Goal: Information Seeking & Learning: Learn about a topic

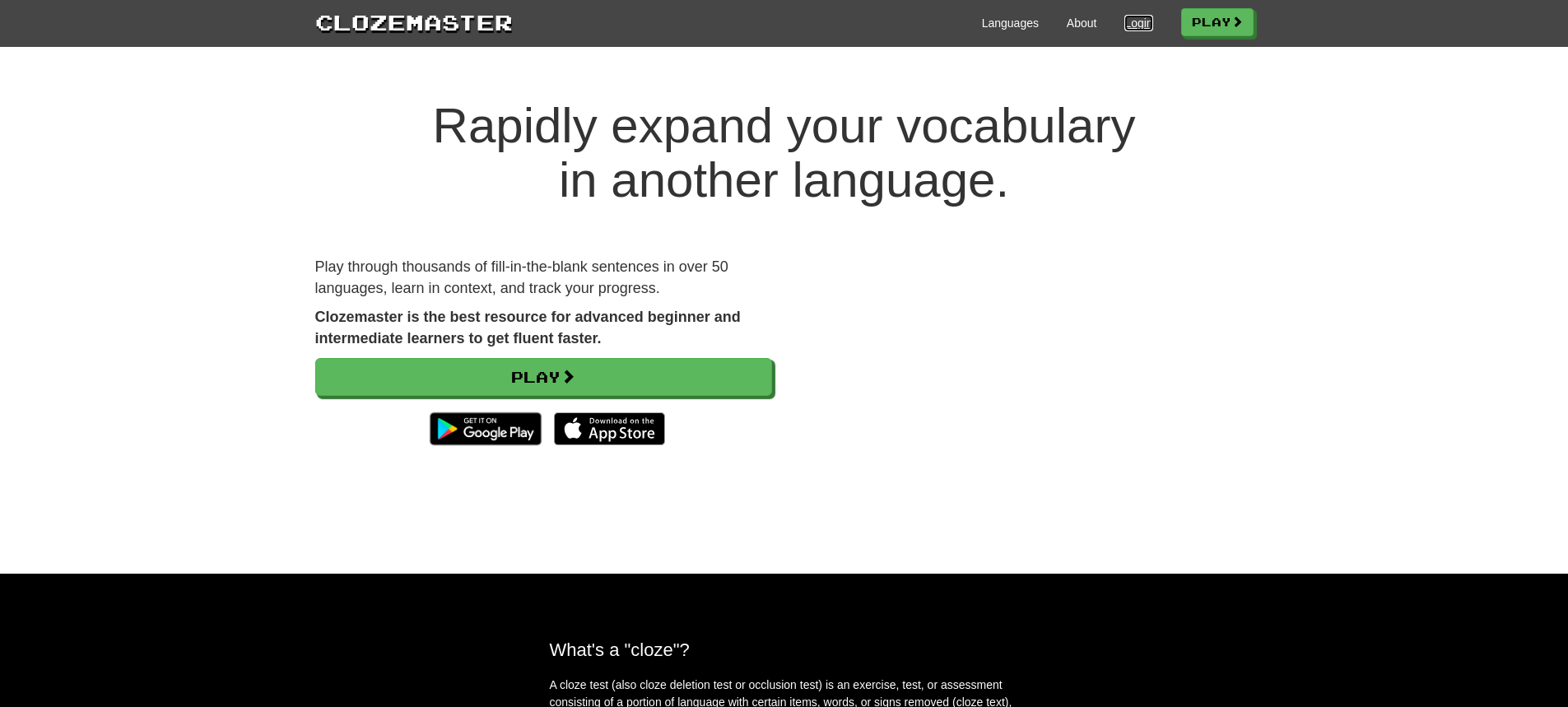
click at [1125, 22] on link "Login" at bounding box center [1139, 22] width 28 height 16
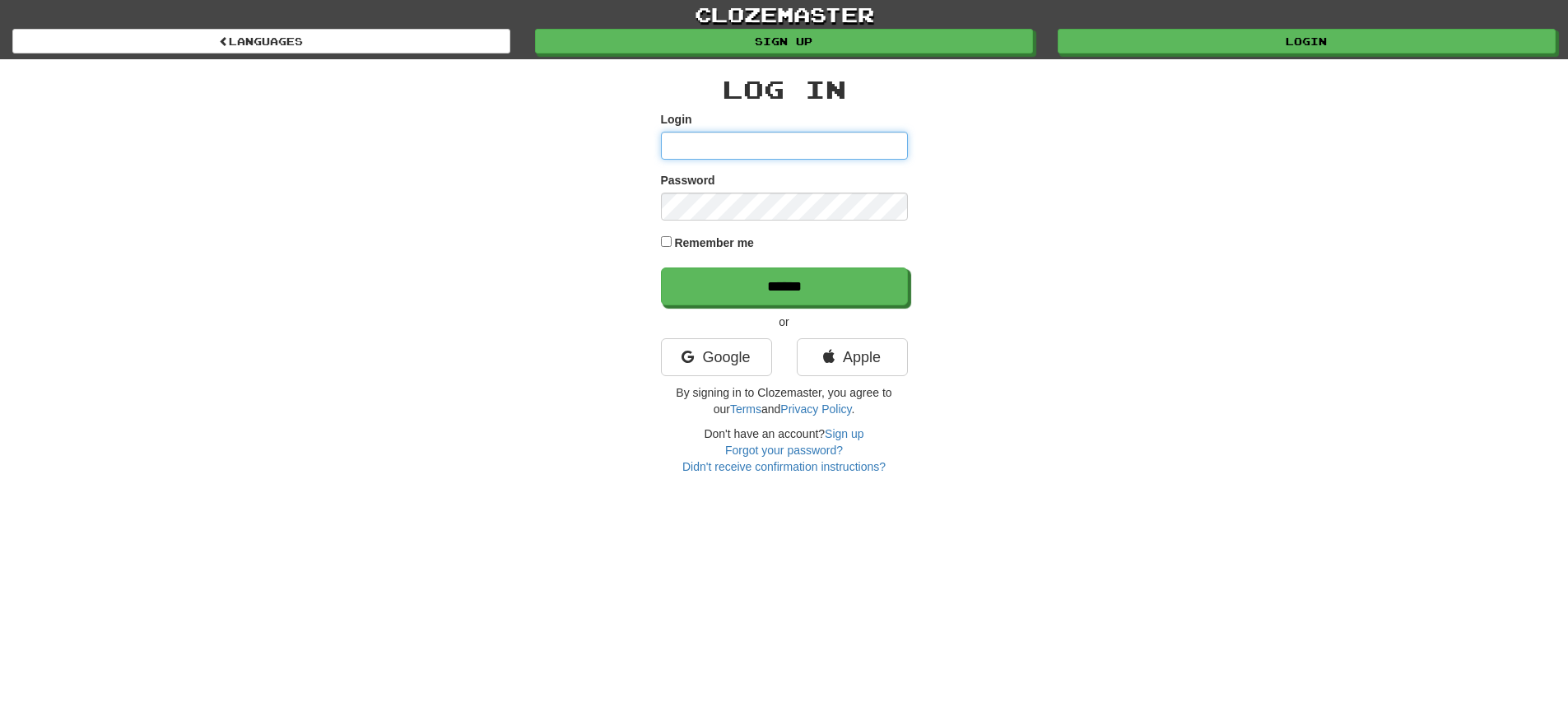
type input "**********"
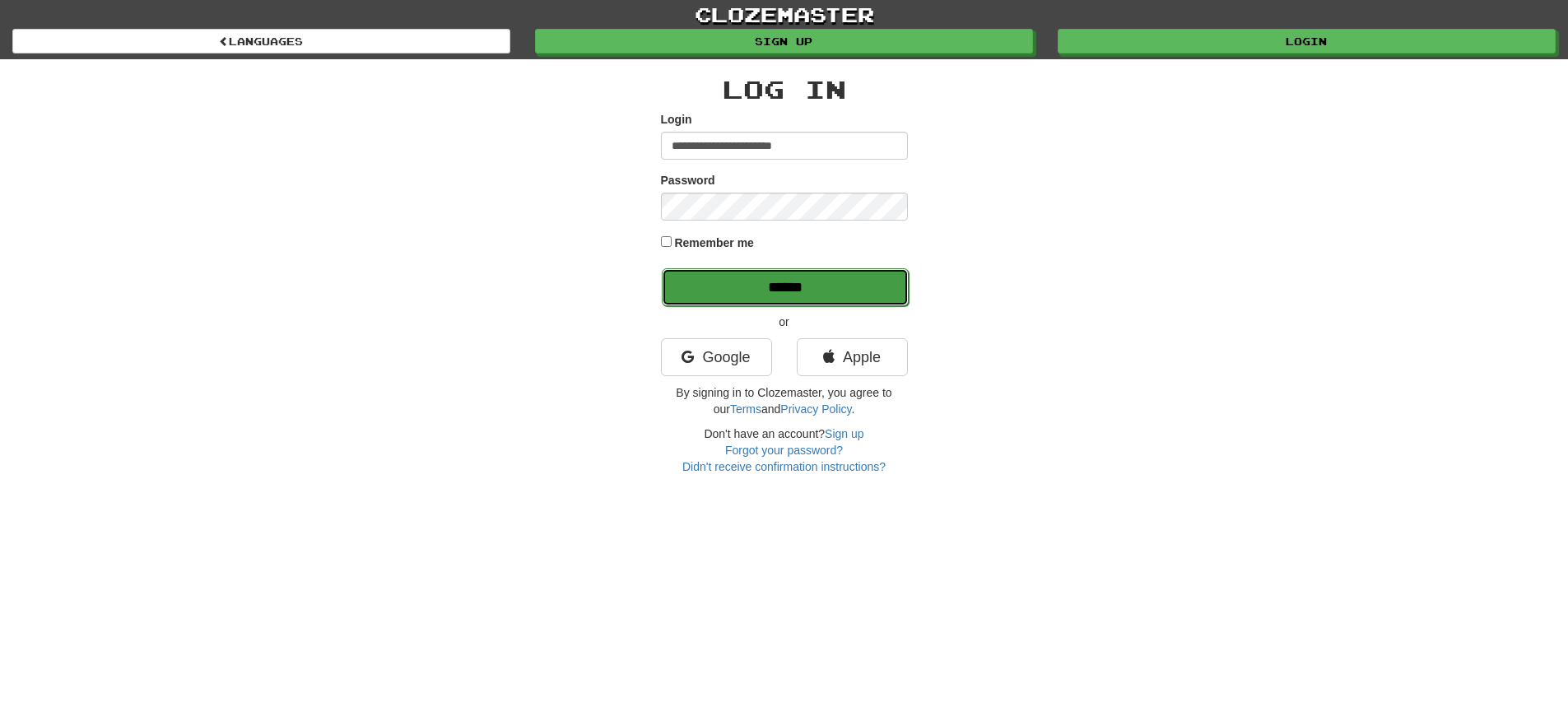
click at [835, 283] on input "******" at bounding box center [784, 286] width 247 height 38
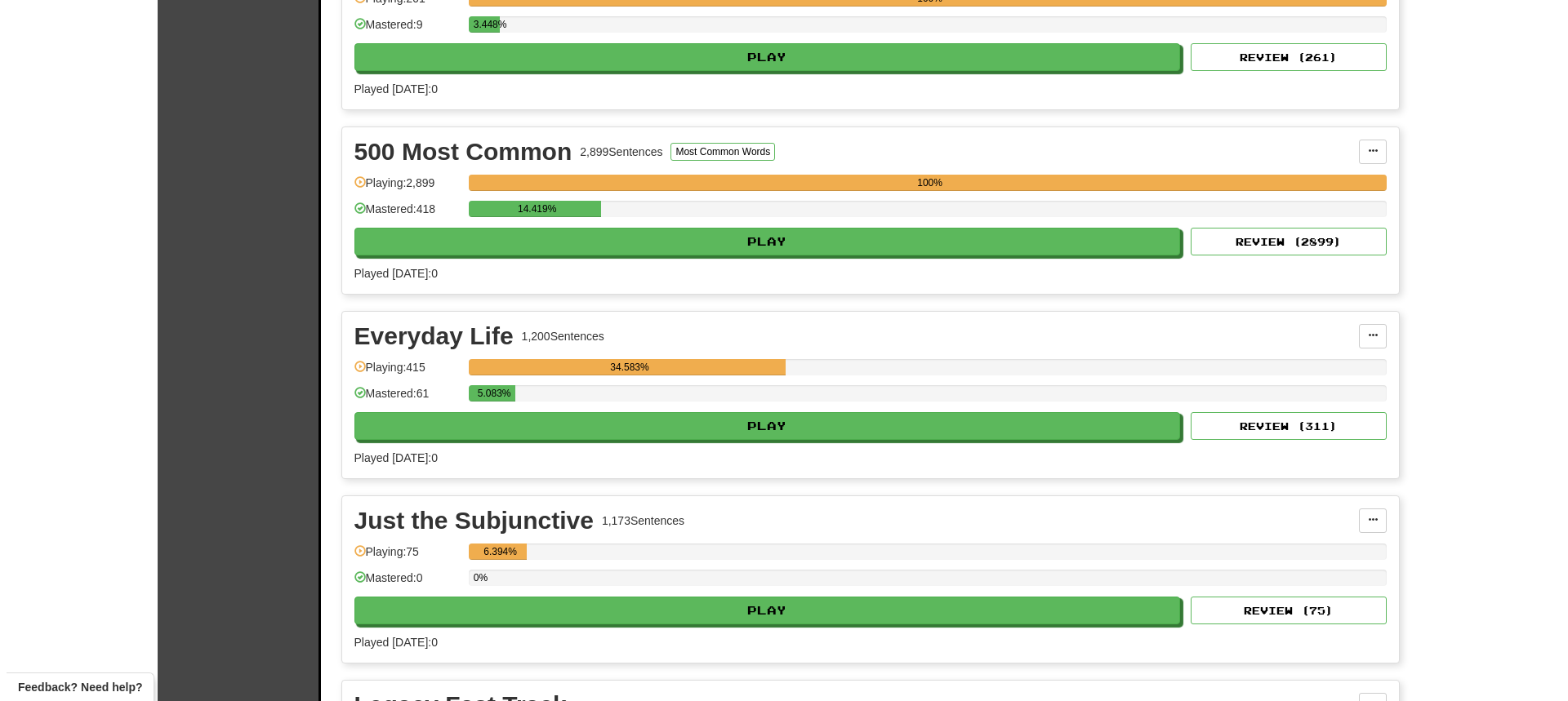
scroll to position [490, 0]
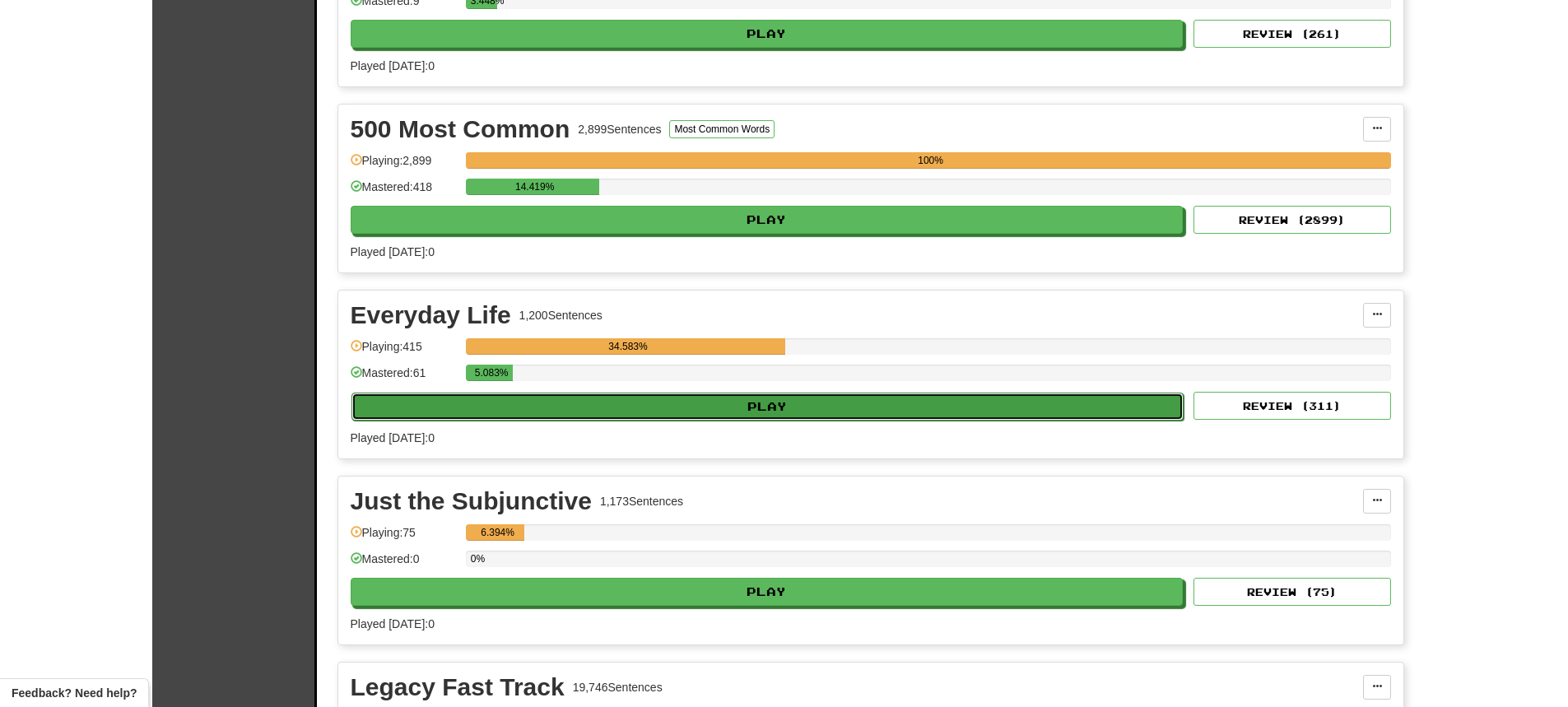
click at [742, 406] on button "Play" at bounding box center [767, 406] width 833 height 28
select select "**"
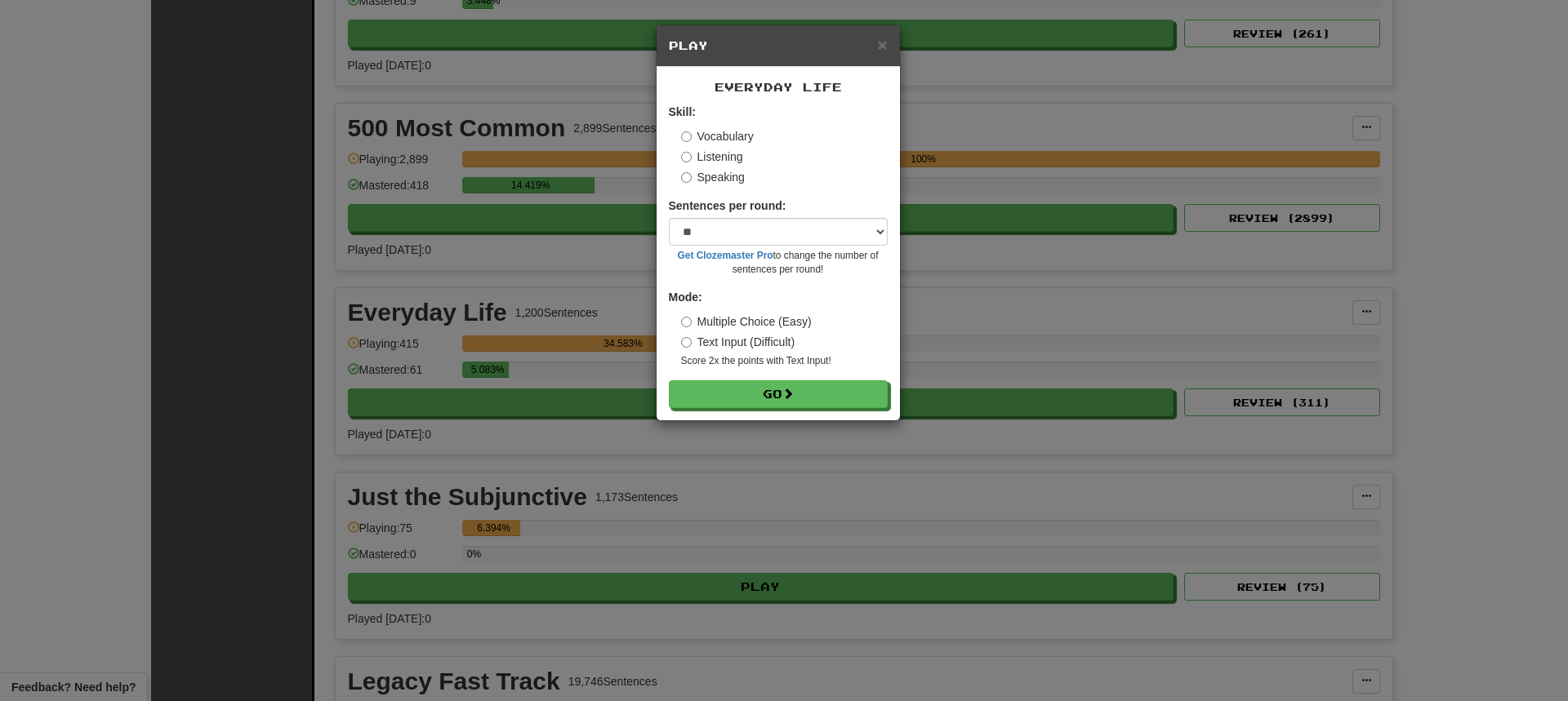
click at [689, 163] on label "Listening" at bounding box center [712, 156] width 62 height 16
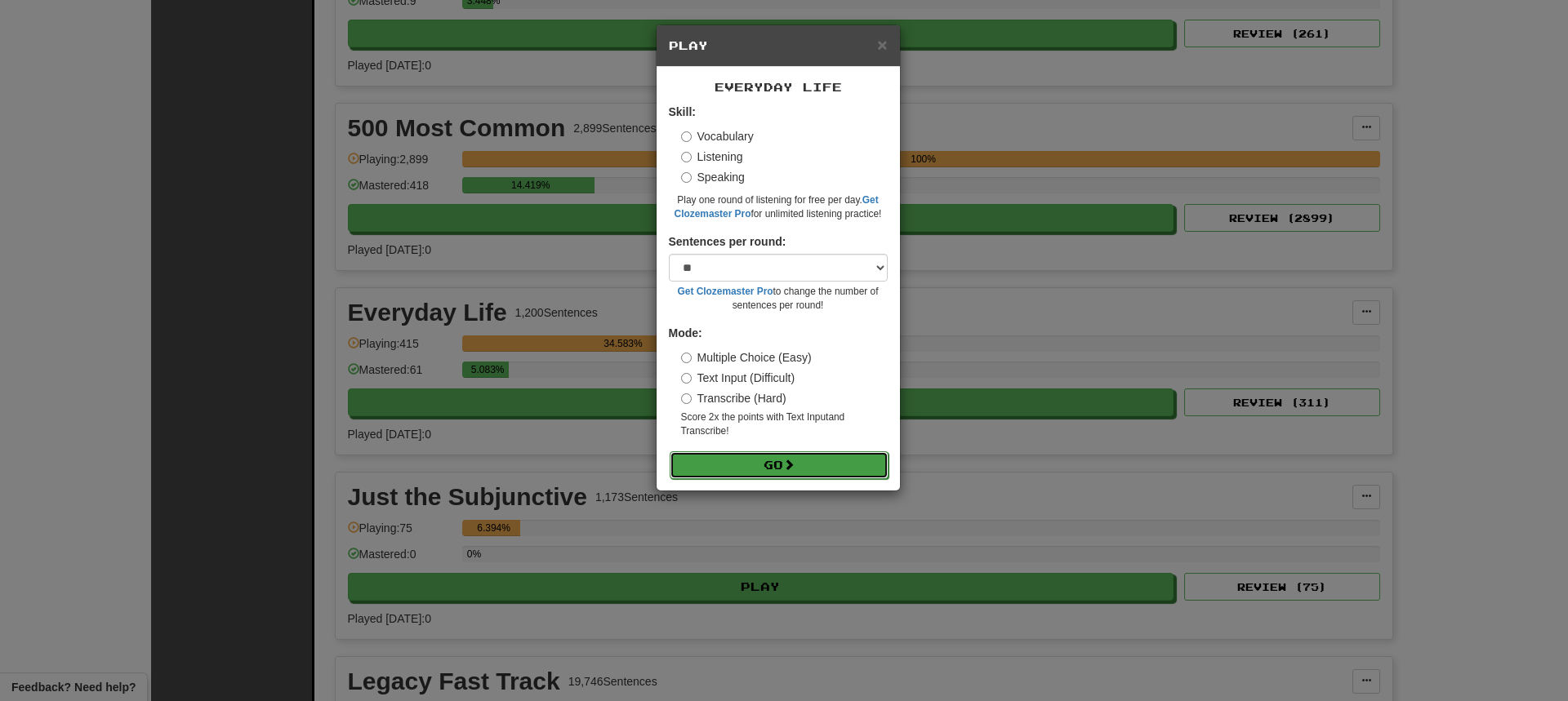
click at [722, 464] on button "Go" at bounding box center [779, 465] width 219 height 28
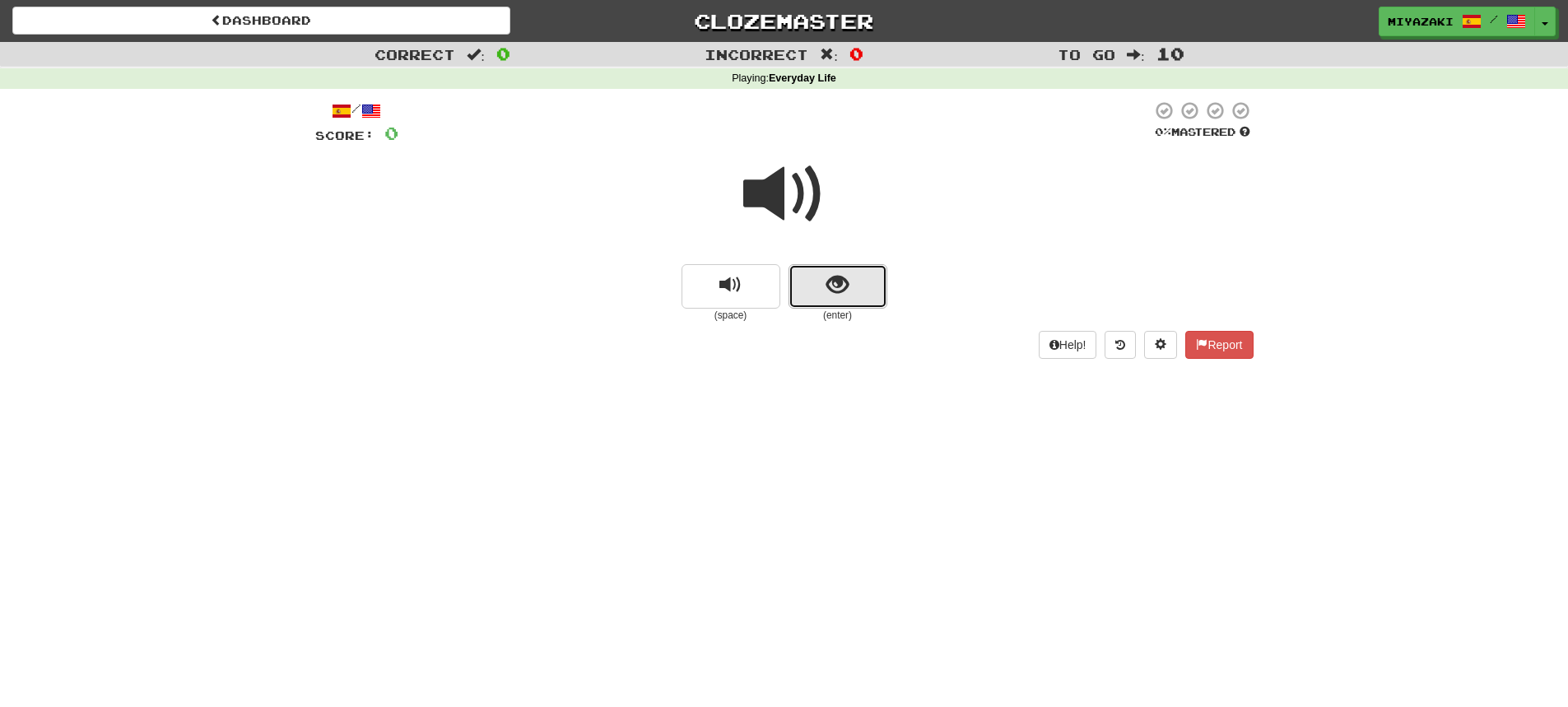
click at [818, 284] on button "show sentence" at bounding box center [838, 286] width 99 height 44
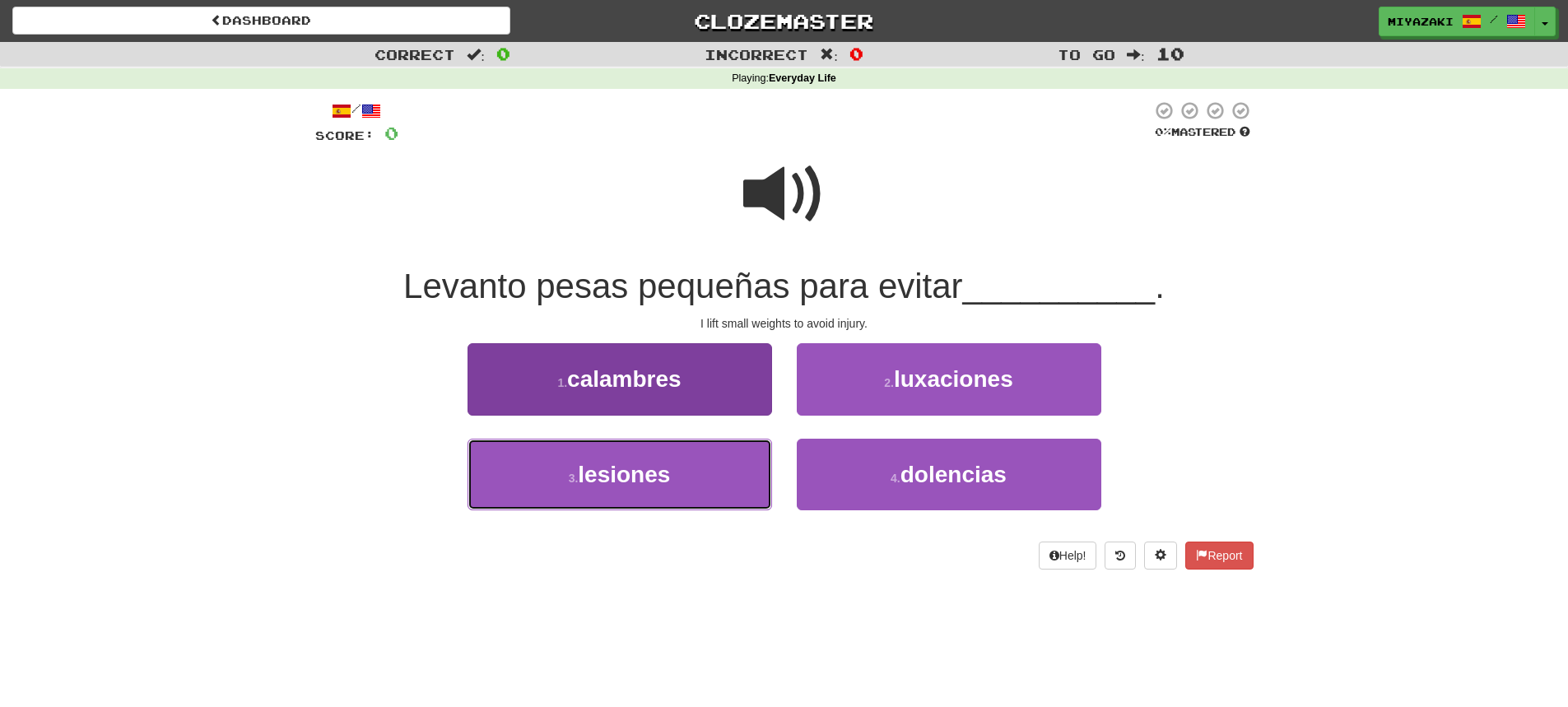
click at [708, 481] on button "3 . [GEOGRAPHIC_DATA]" at bounding box center [619, 475] width 305 height 72
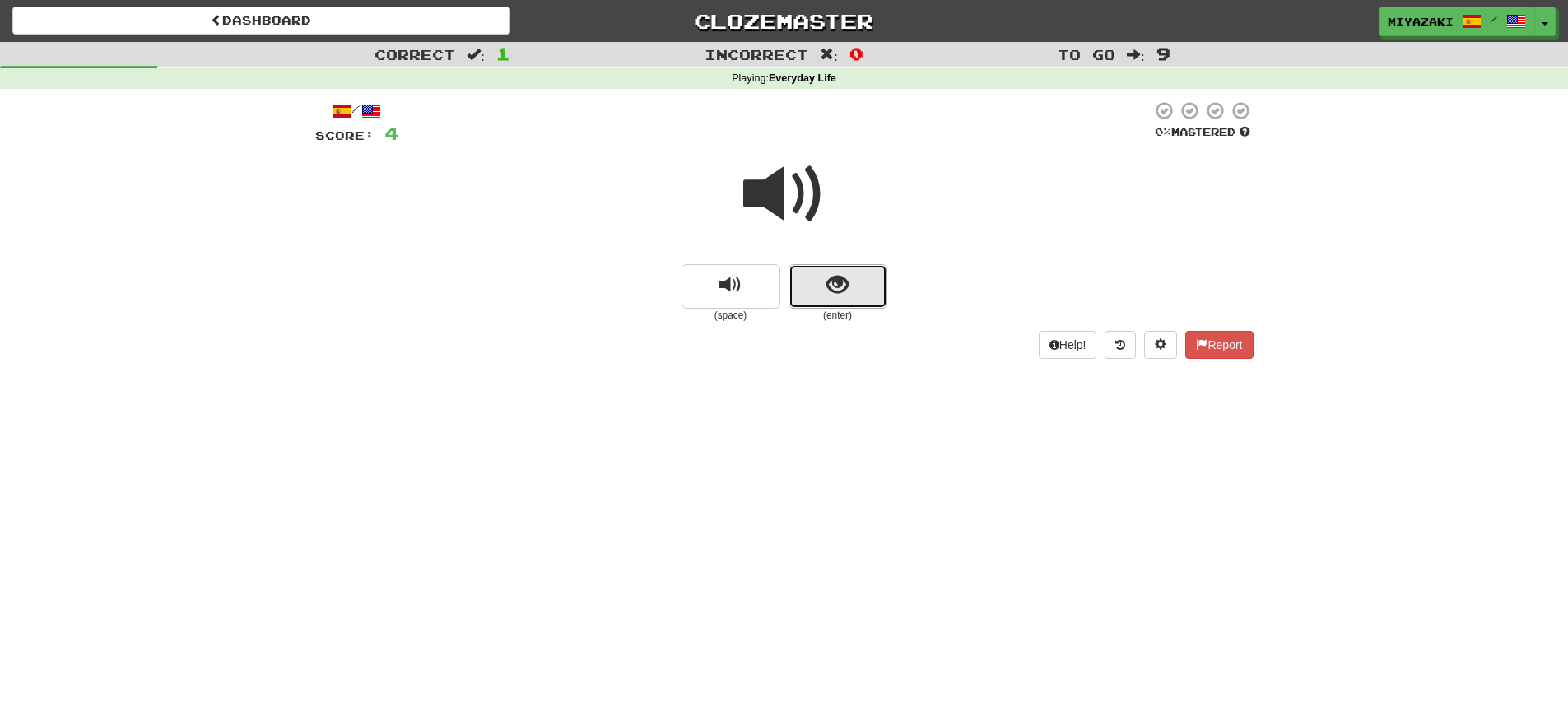
click at [847, 301] on button "show sentence" at bounding box center [838, 286] width 99 height 44
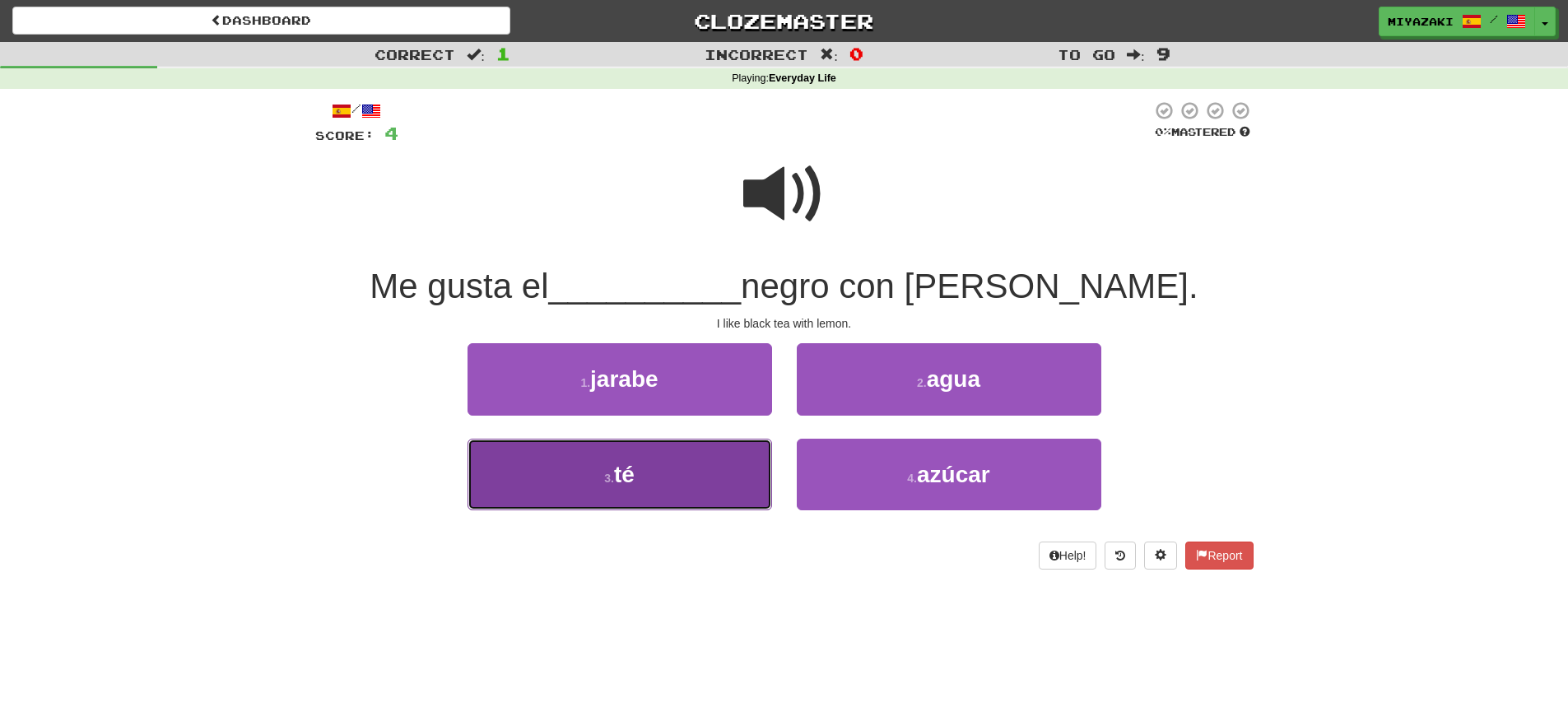
click at [685, 469] on button "3 . té" at bounding box center [619, 475] width 305 height 72
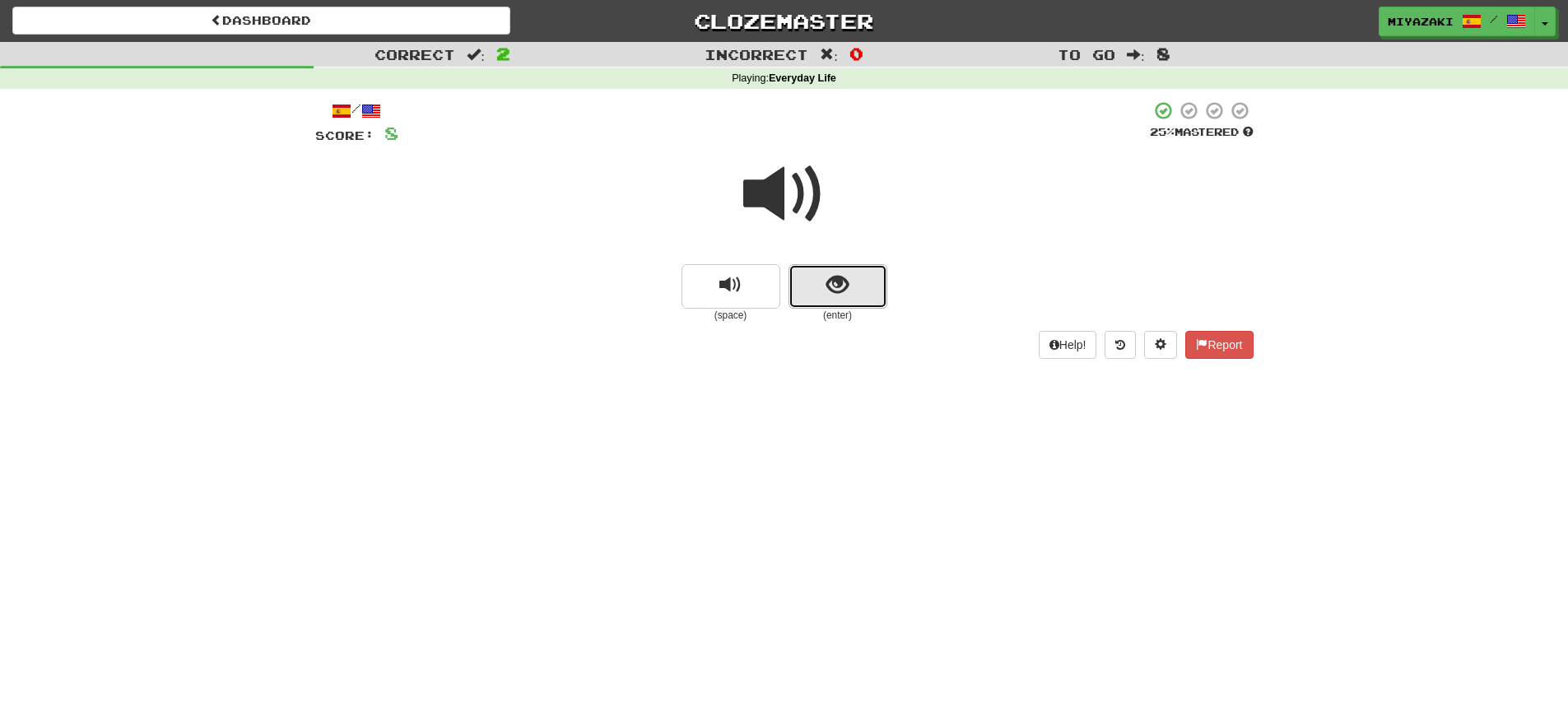
click at [884, 293] on button "show sentence" at bounding box center [838, 286] width 99 height 44
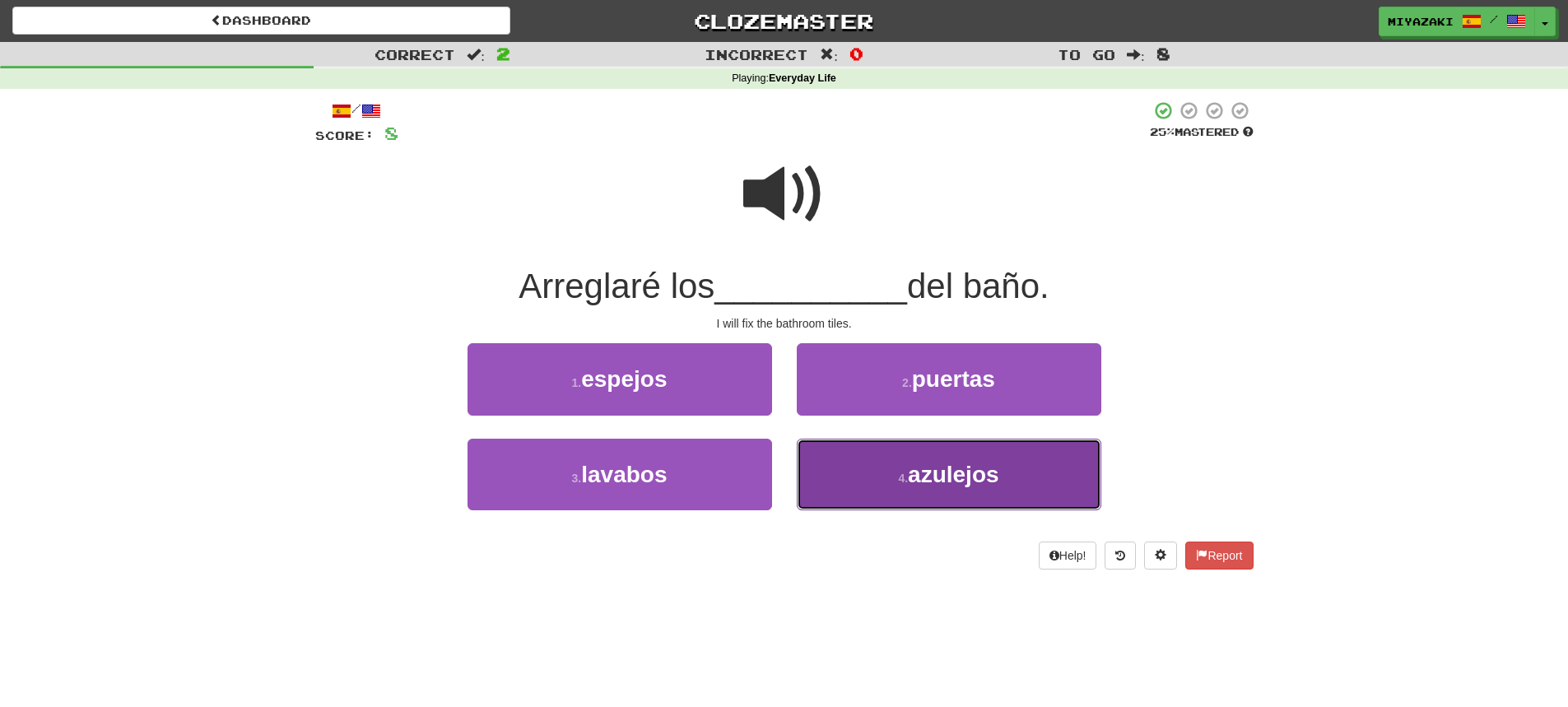
click at [961, 477] on span "azulejos" at bounding box center [954, 474] width 91 height 25
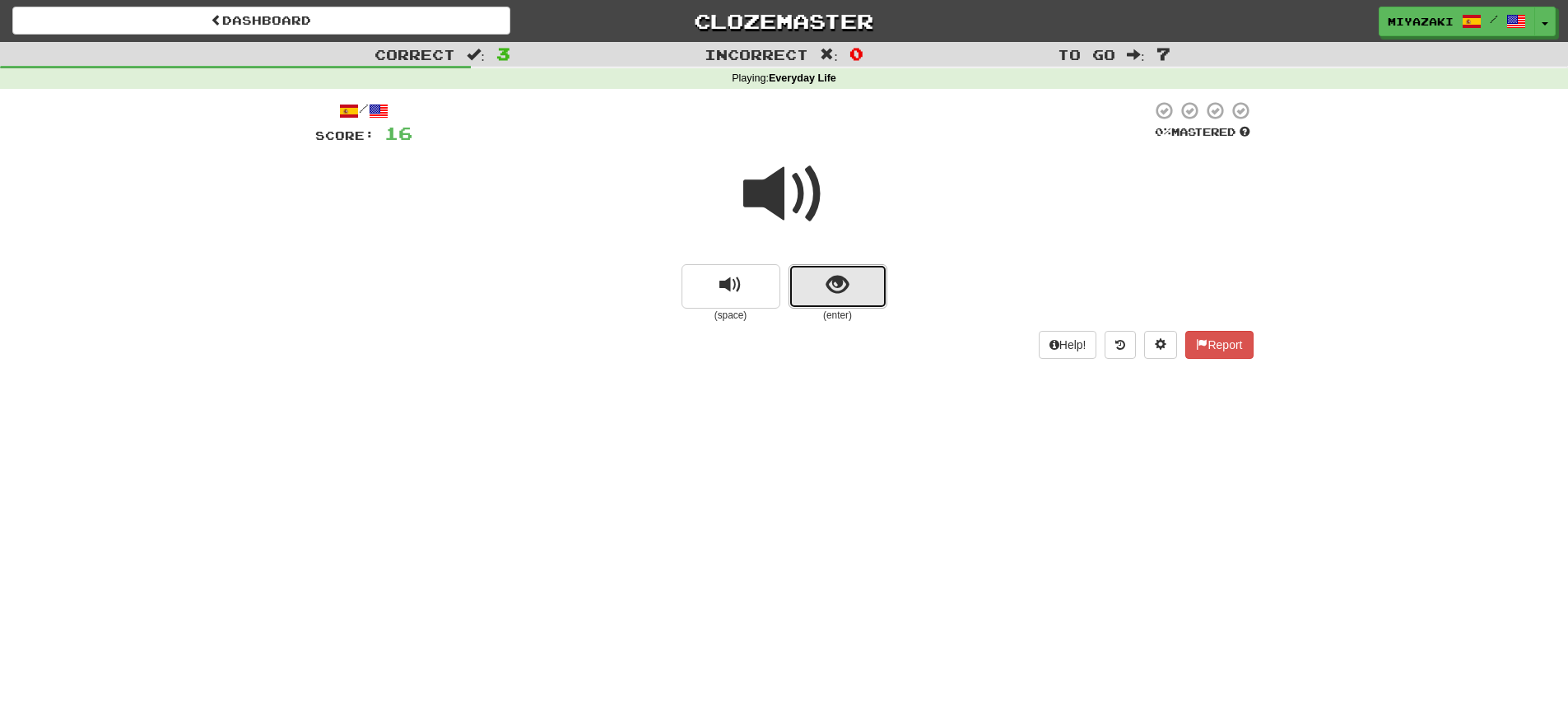
click at [832, 285] on span "show sentence" at bounding box center [837, 284] width 22 height 22
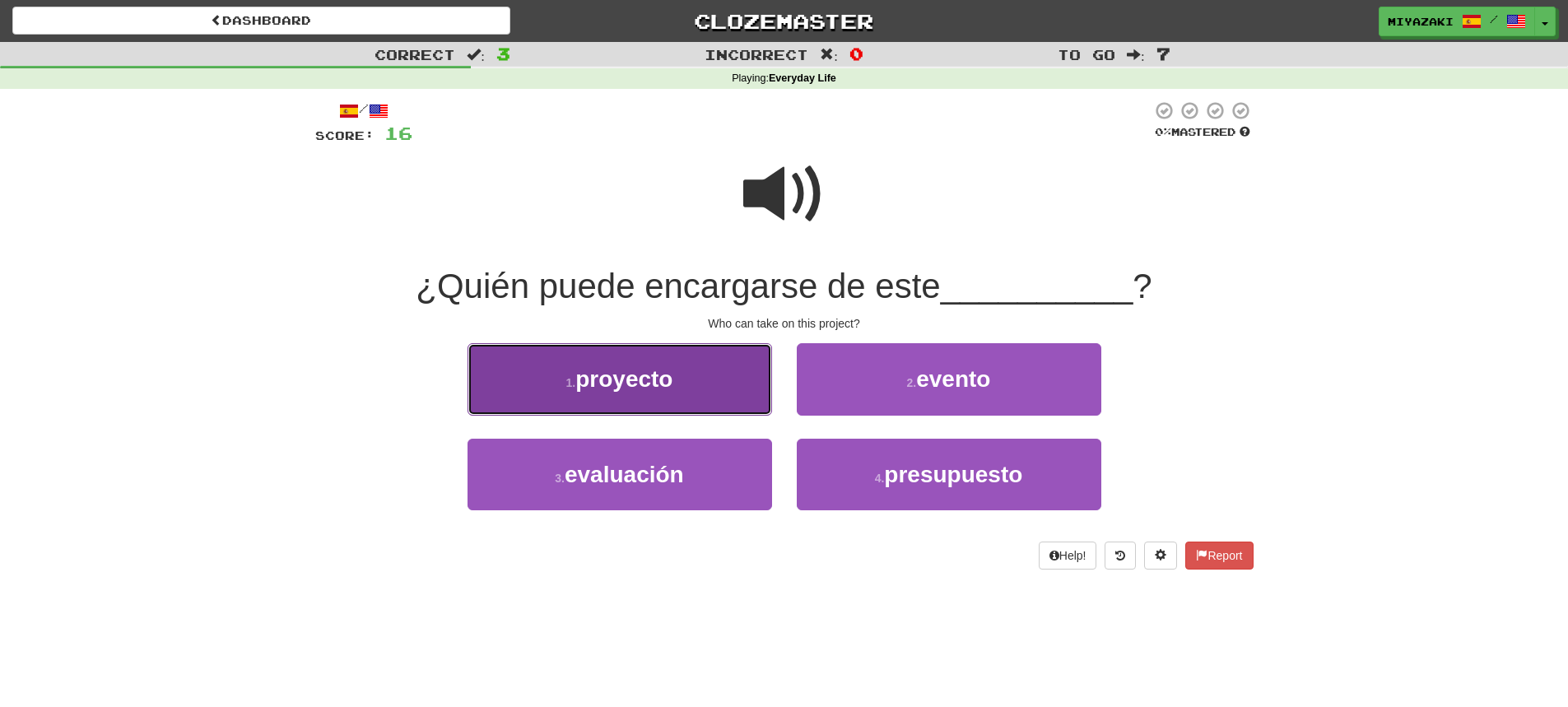
click at [674, 407] on button "1 . proyecto" at bounding box center [619, 379] width 305 height 72
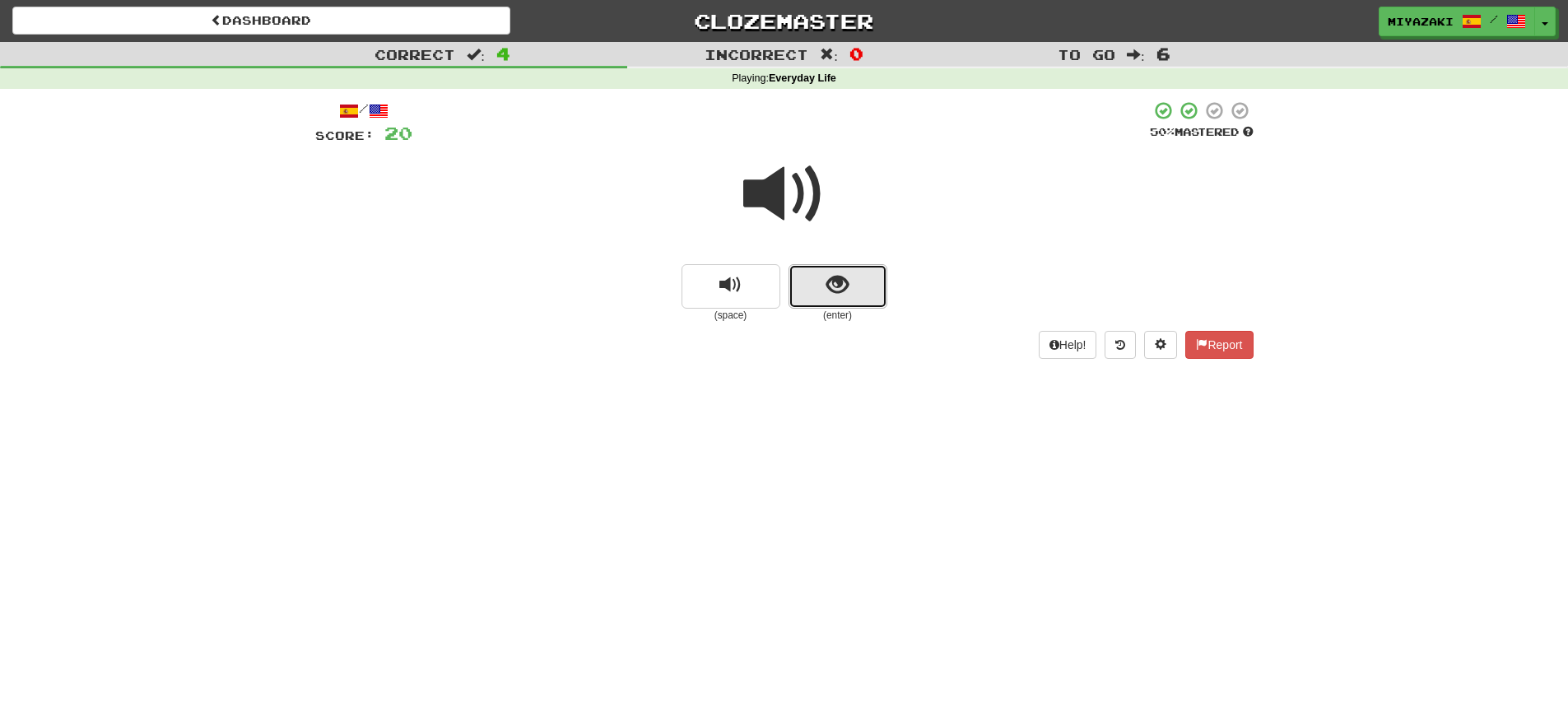
click at [847, 295] on button "show sentence" at bounding box center [838, 286] width 99 height 44
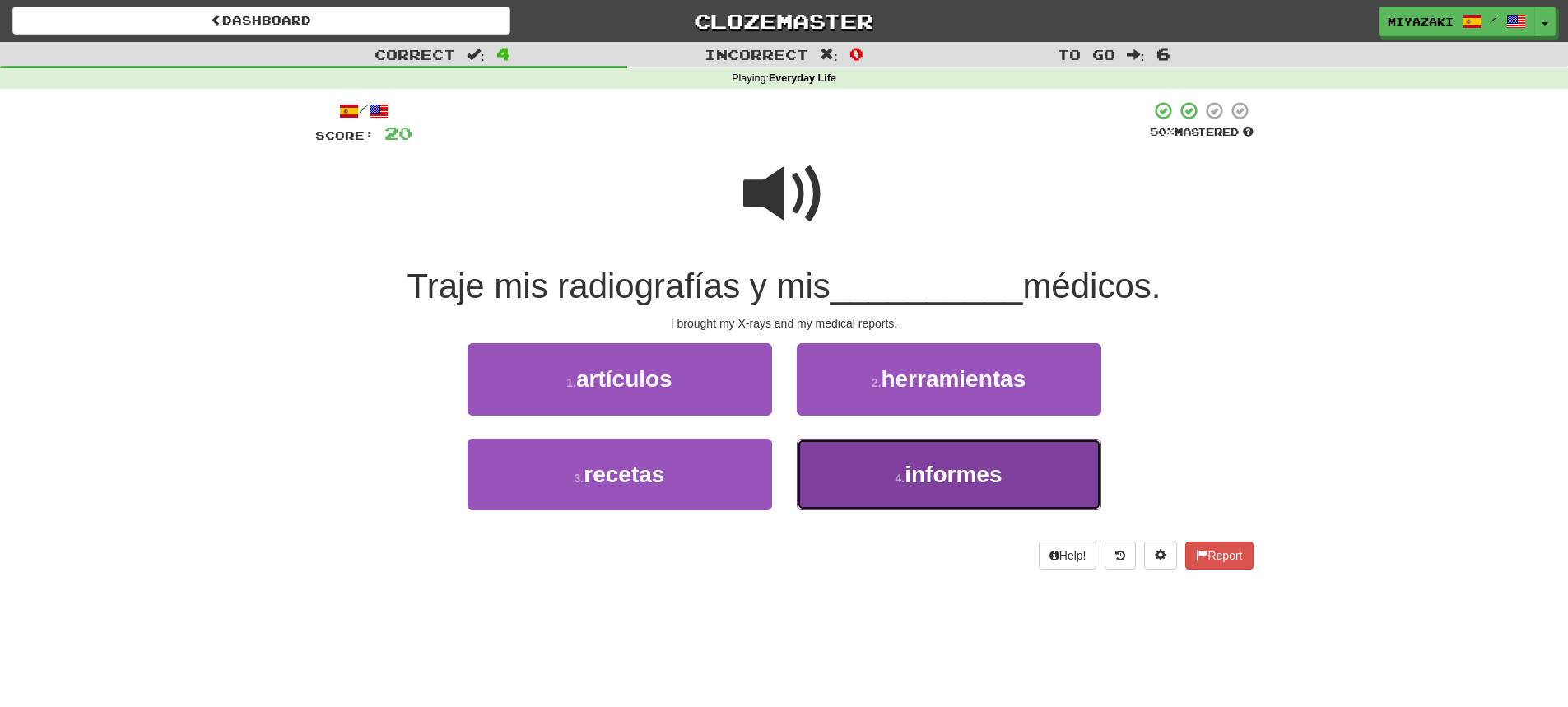
click at [970, 456] on button "4 . informes" at bounding box center [949, 475] width 305 height 72
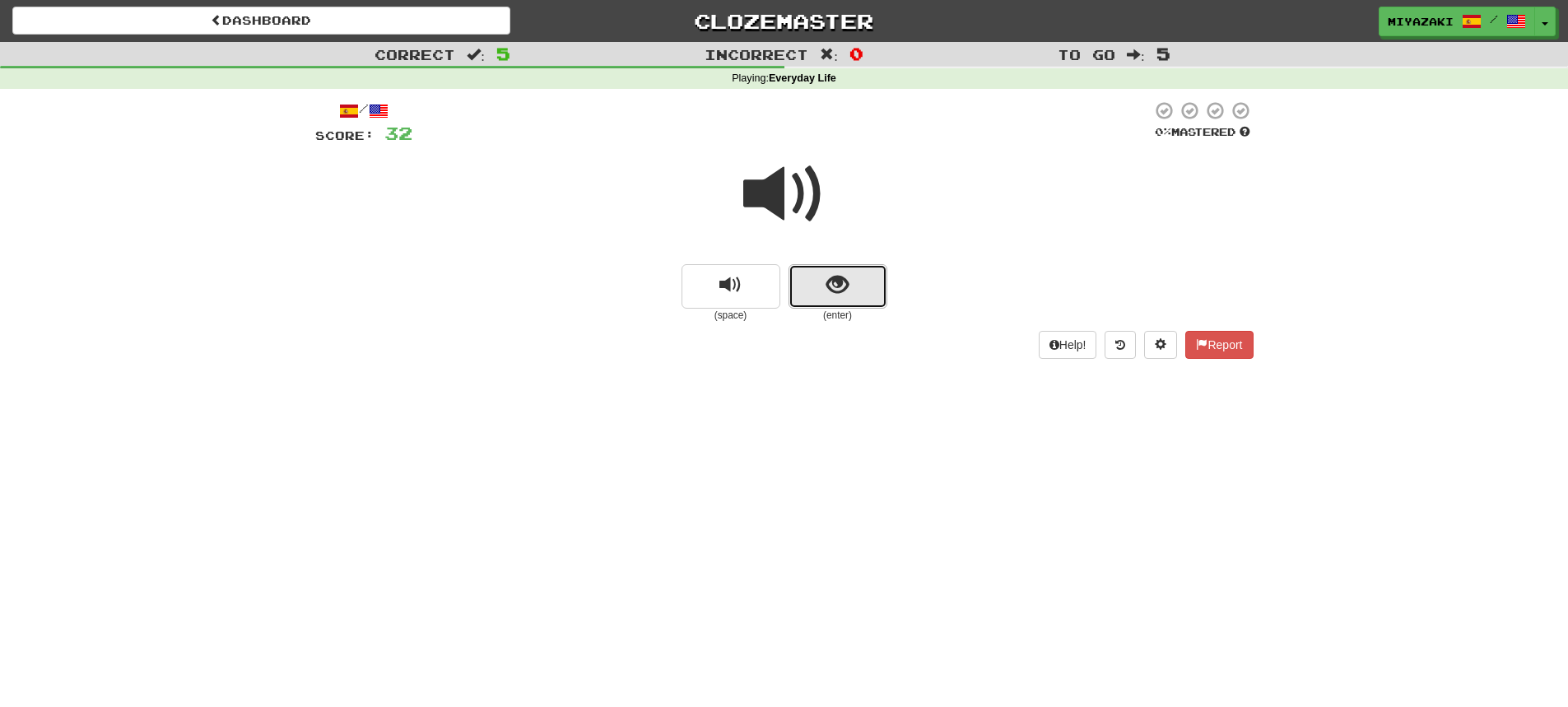
click at [819, 280] on button "show sentence" at bounding box center [838, 286] width 99 height 44
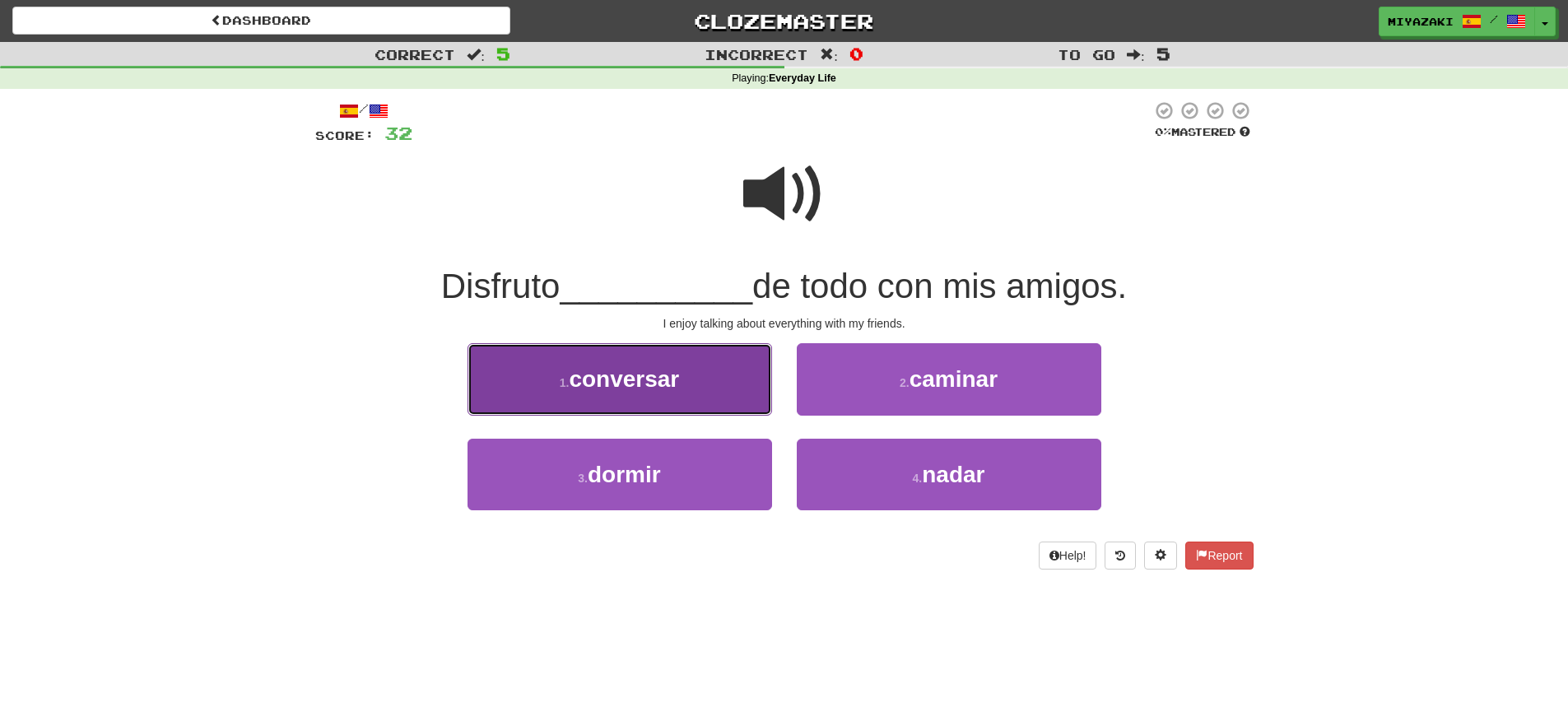
click at [628, 384] on span "conversar" at bounding box center [624, 379] width 110 height 25
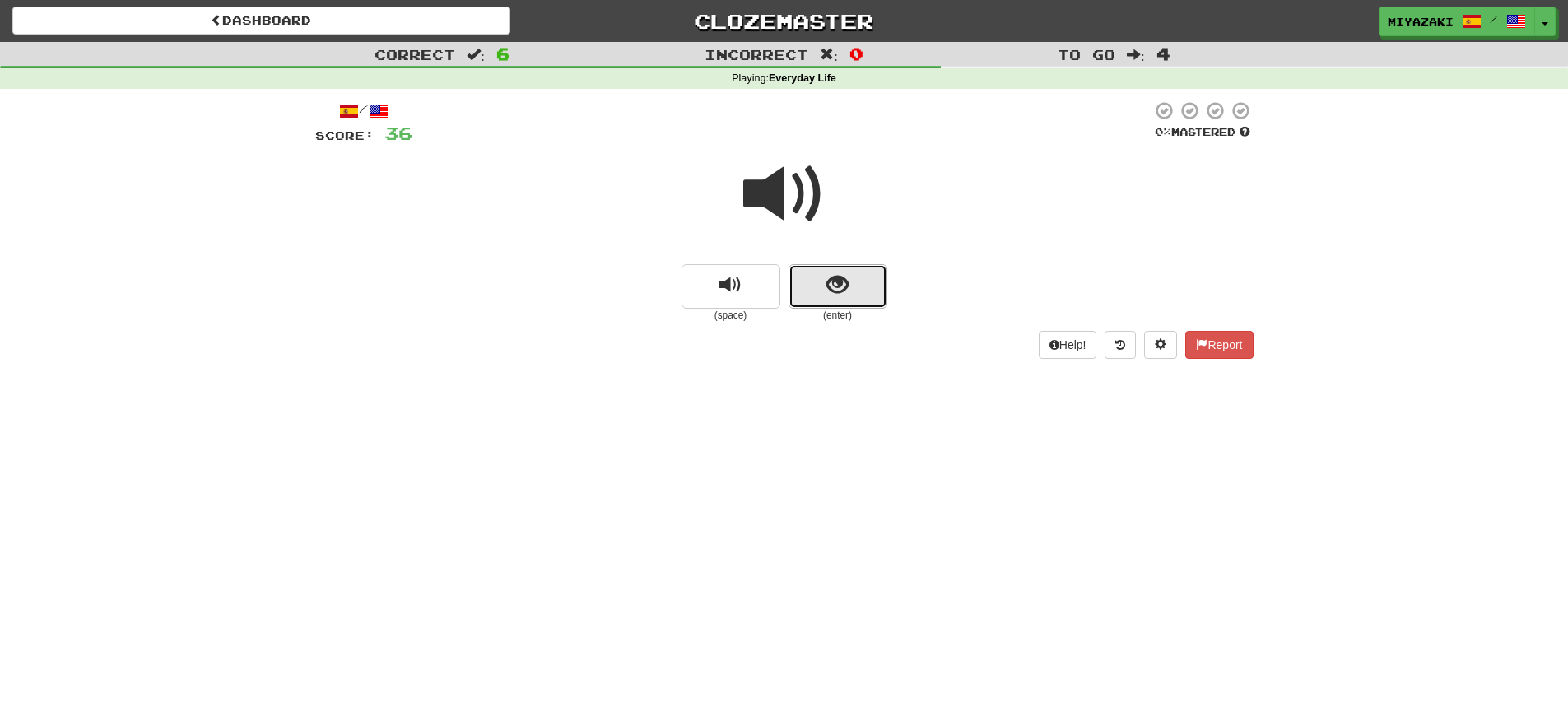
click at [824, 284] on button "show sentence" at bounding box center [838, 286] width 99 height 44
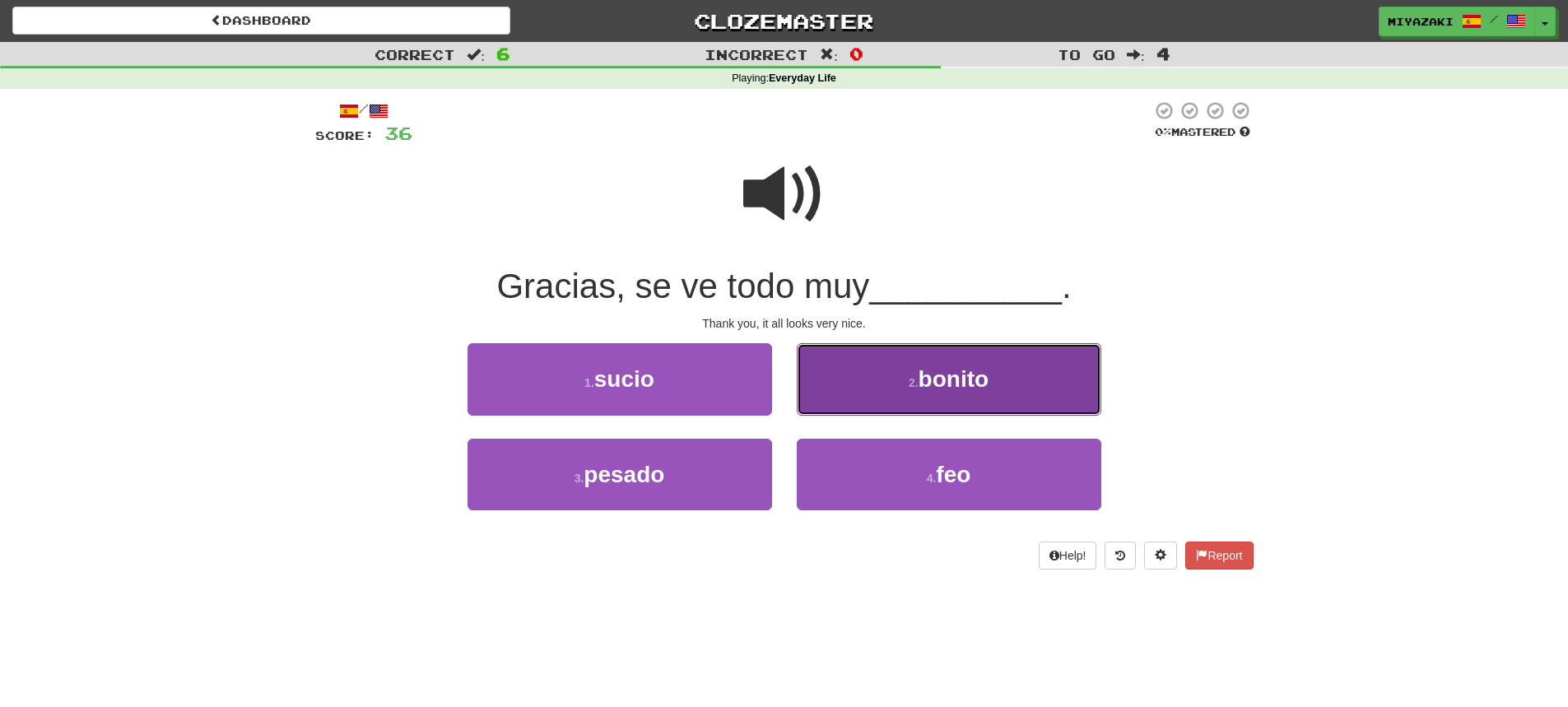
click at [861, 406] on button "2 . bonito" at bounding box center [949, 379] width 305 height 72
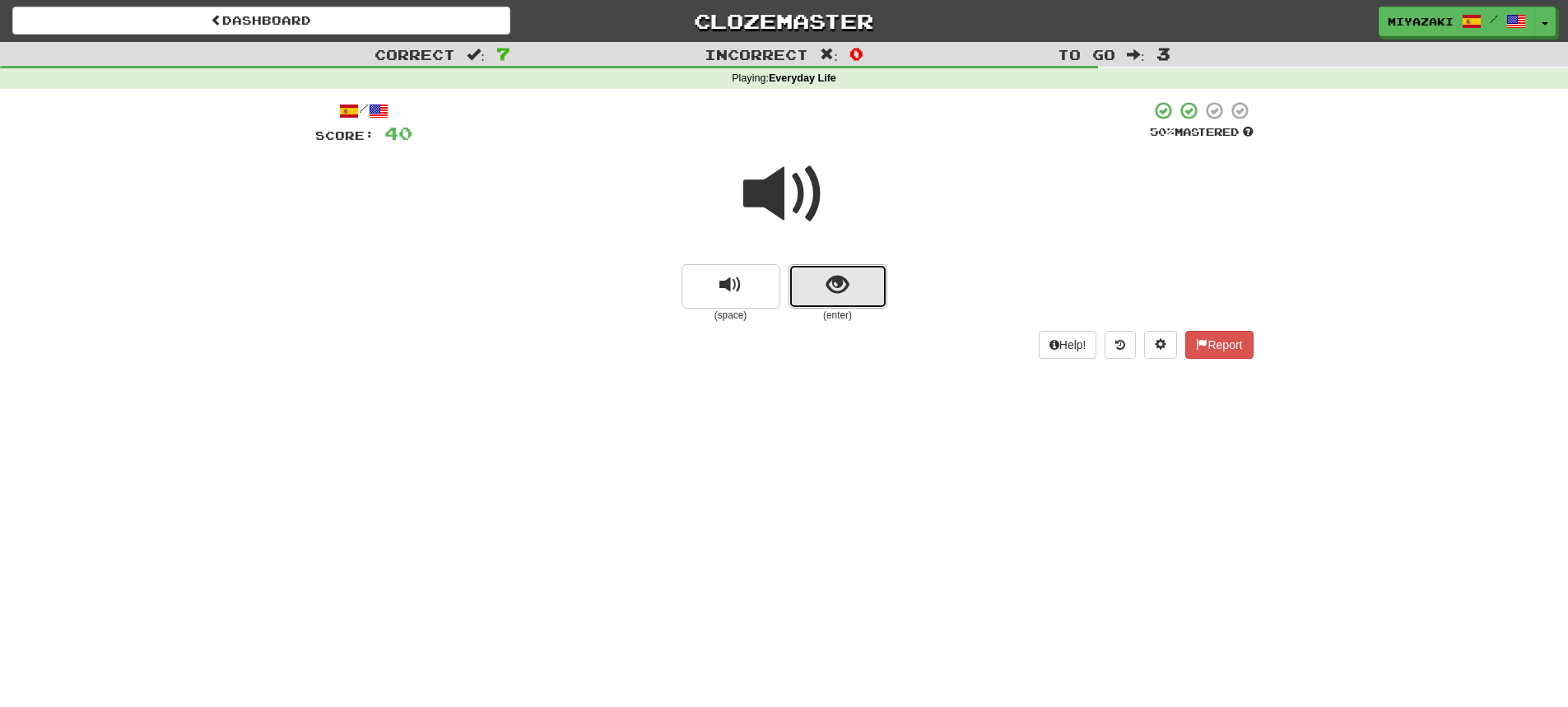
click at [843, 290] on span "show sentence" at bounding box center [837, 284] width 22 height 22
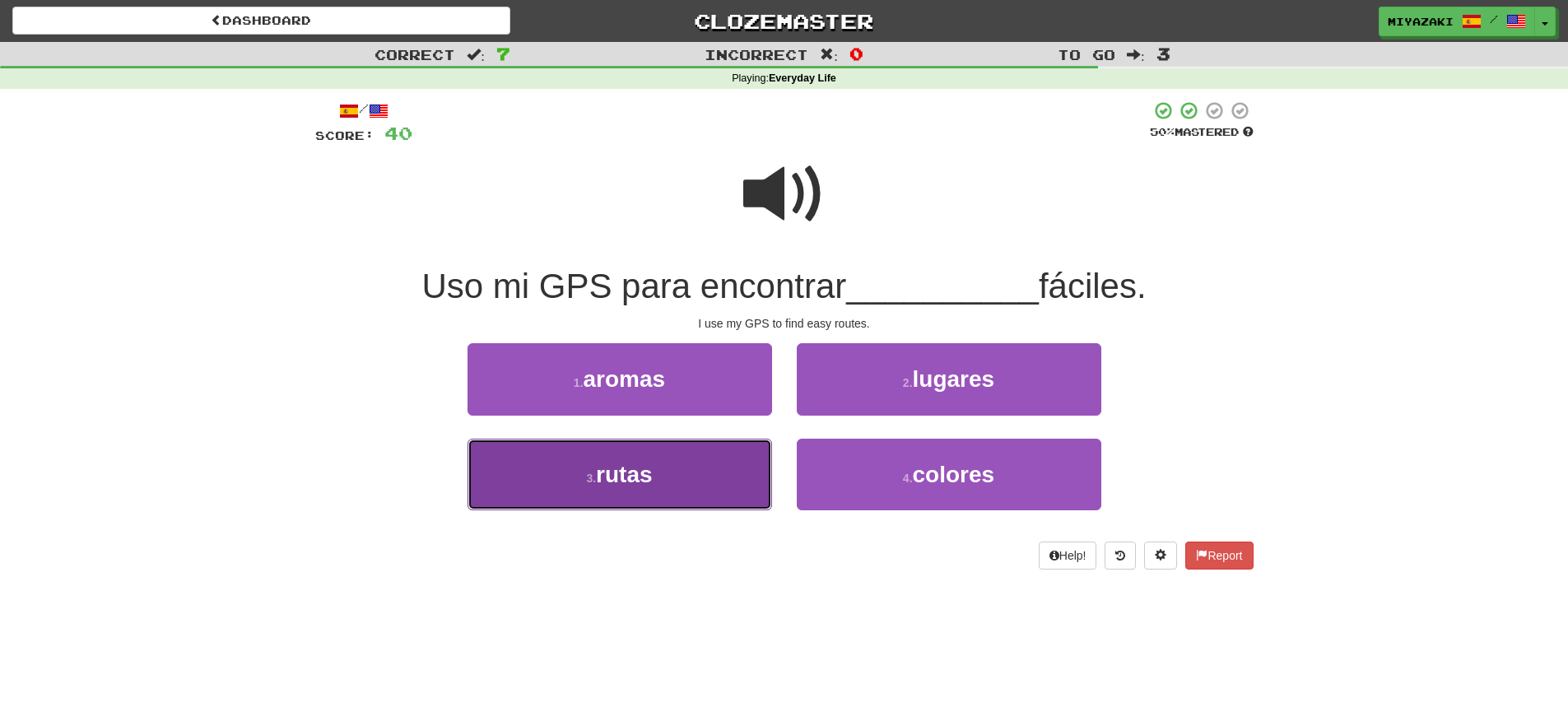
click at [681, 473] on button "3 . rutas" at bounding box center [619, 475] width 305 height 72
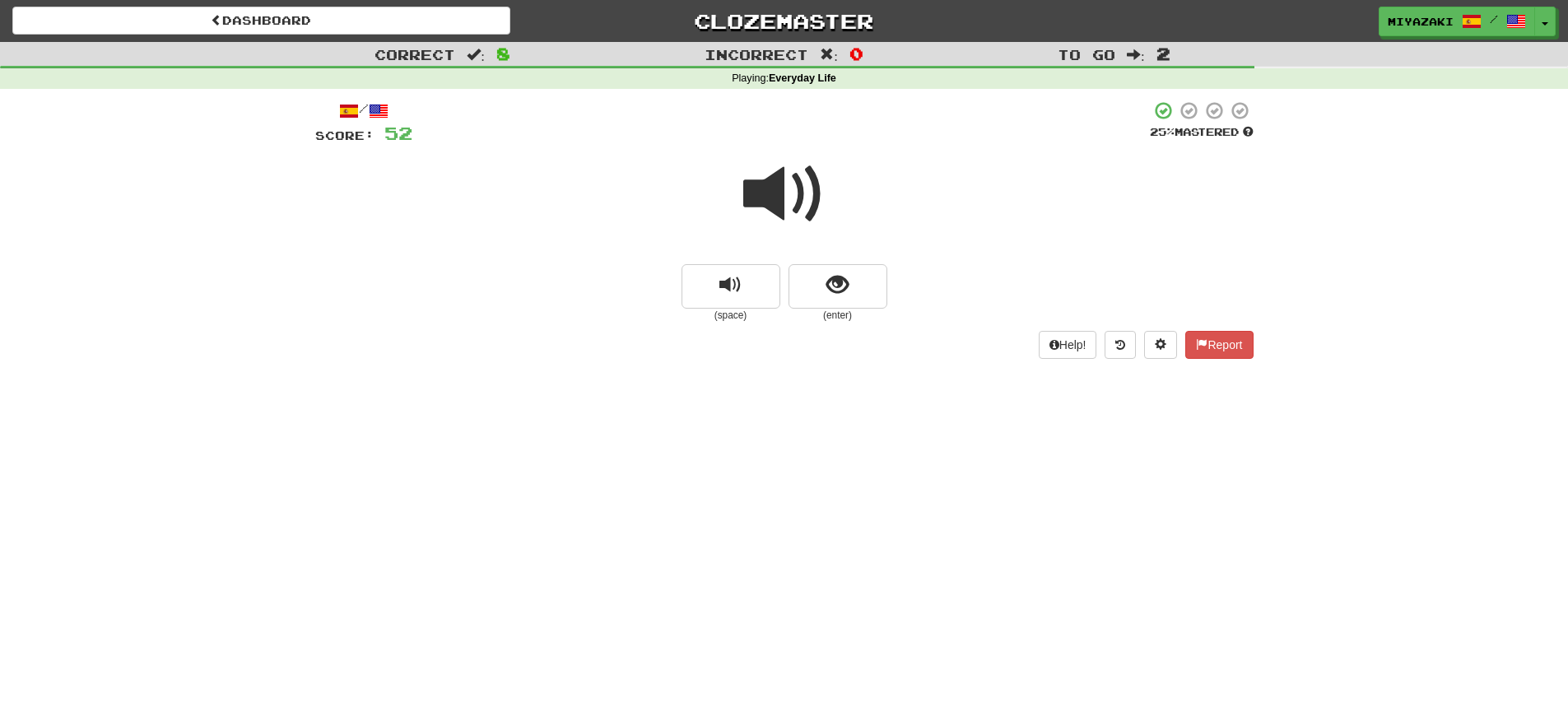
click at [815, 175] on span at bounding box center [784, 193] width 82 height 82
click at [810, 305] on button "show sentence" at bounding box center [838, 286] width 99 height 44
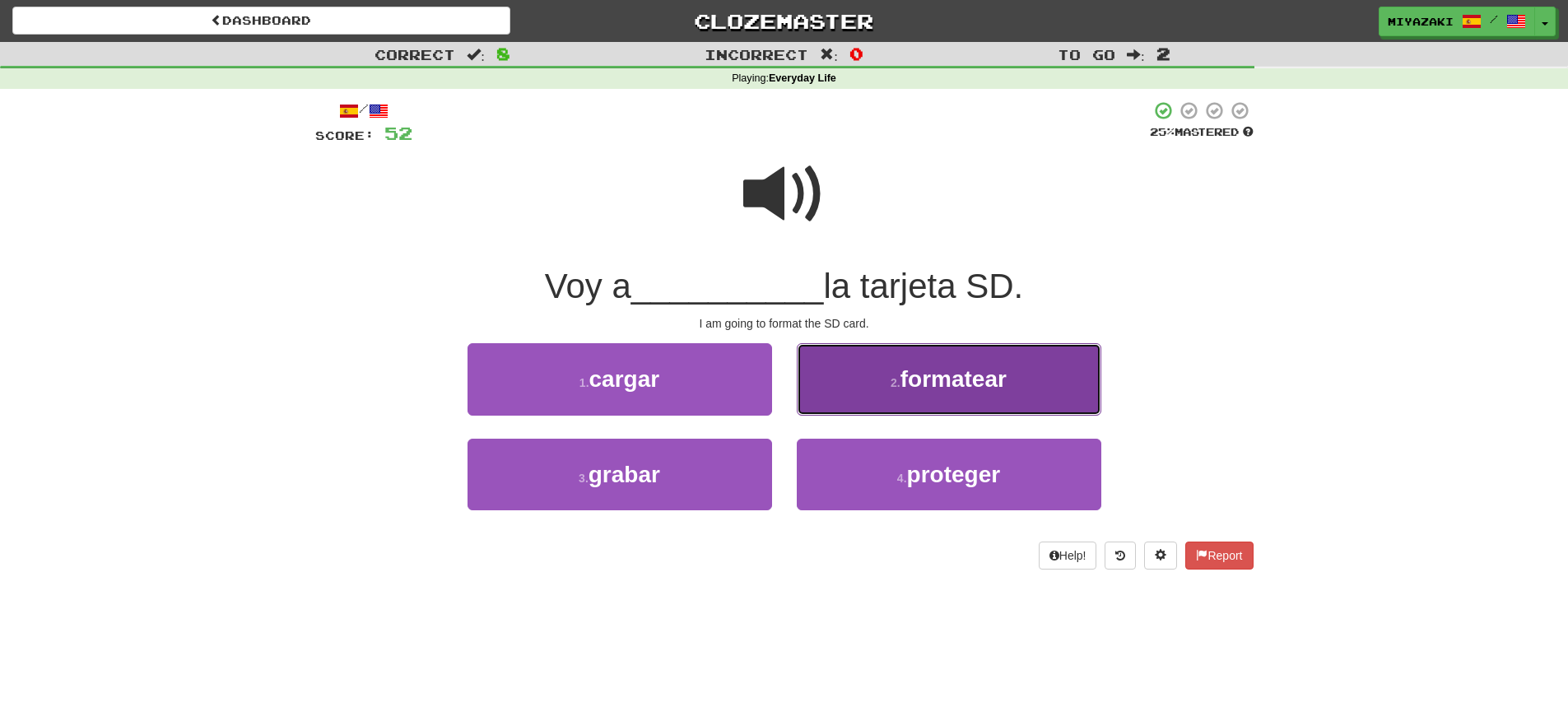
click at [897, 384] on small "2 ." at bounding box center [896, 383] width 10 height 14
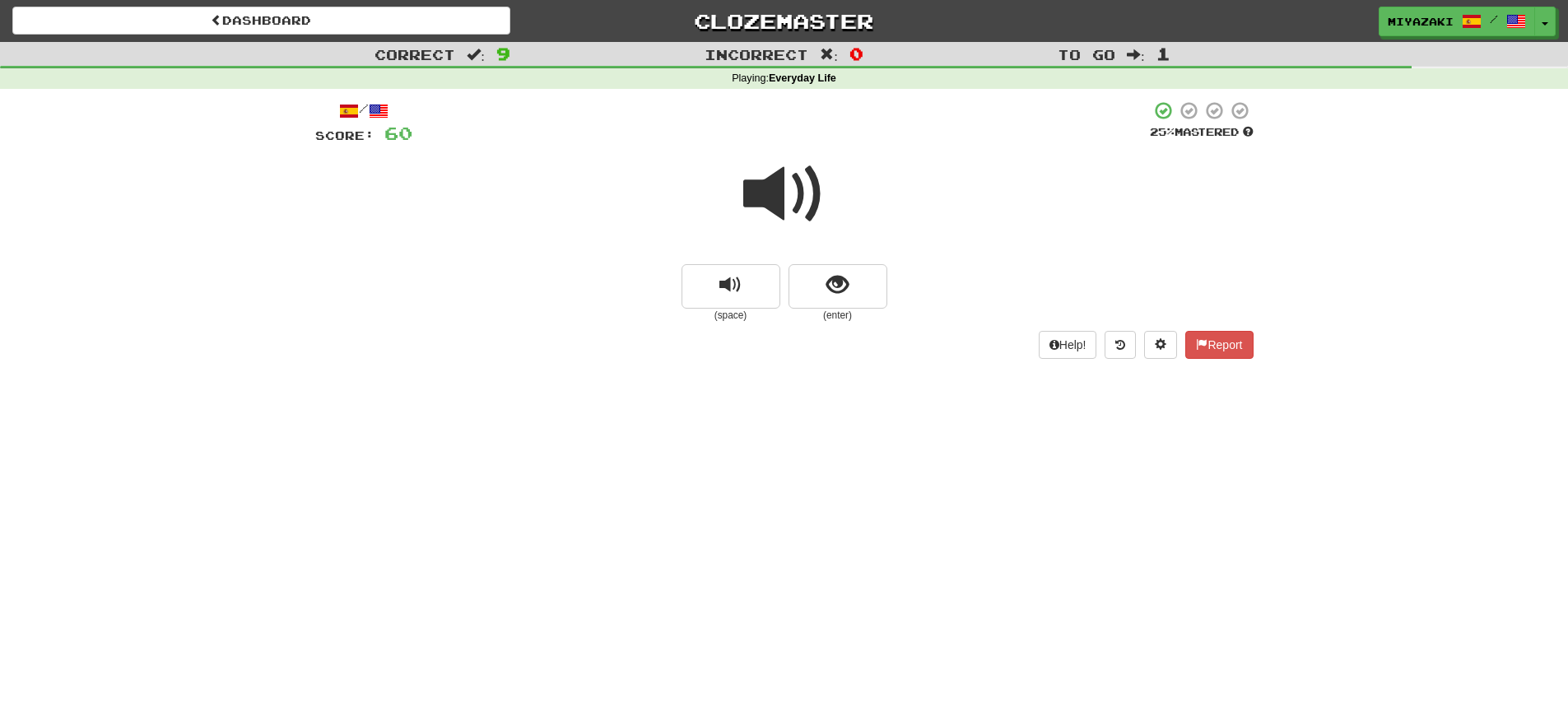
click at [810, 204] on span at bounding box center [784, 193] width 82 height 82
click at [799, 202] on span at bounding box center [784, 193] width 82 height 82
click at [865, 278] on button "show sentence" at bounding box center [838, 286] width 99 height 44
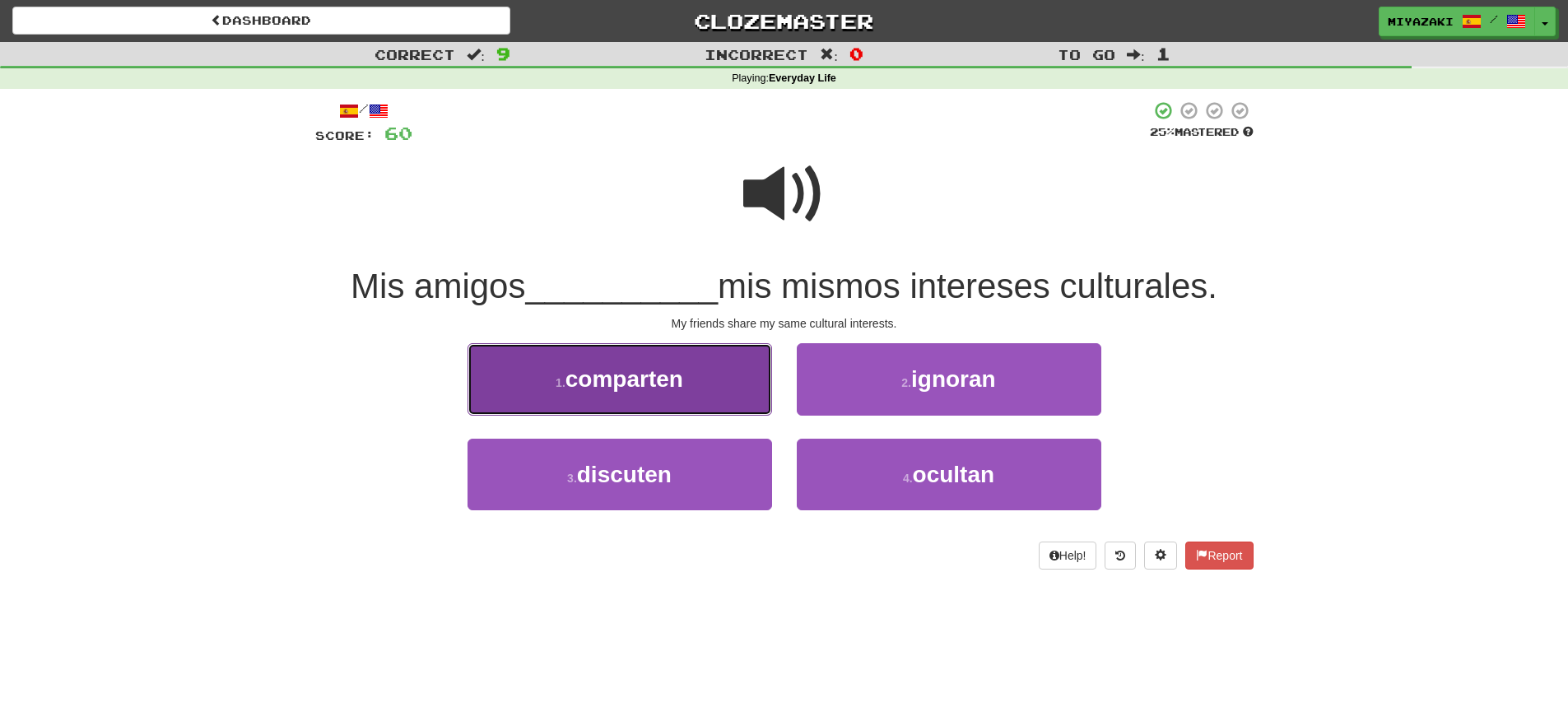
click at [585, 368] on span "comparten" at bounding box center [625, 379] width 118 height 25
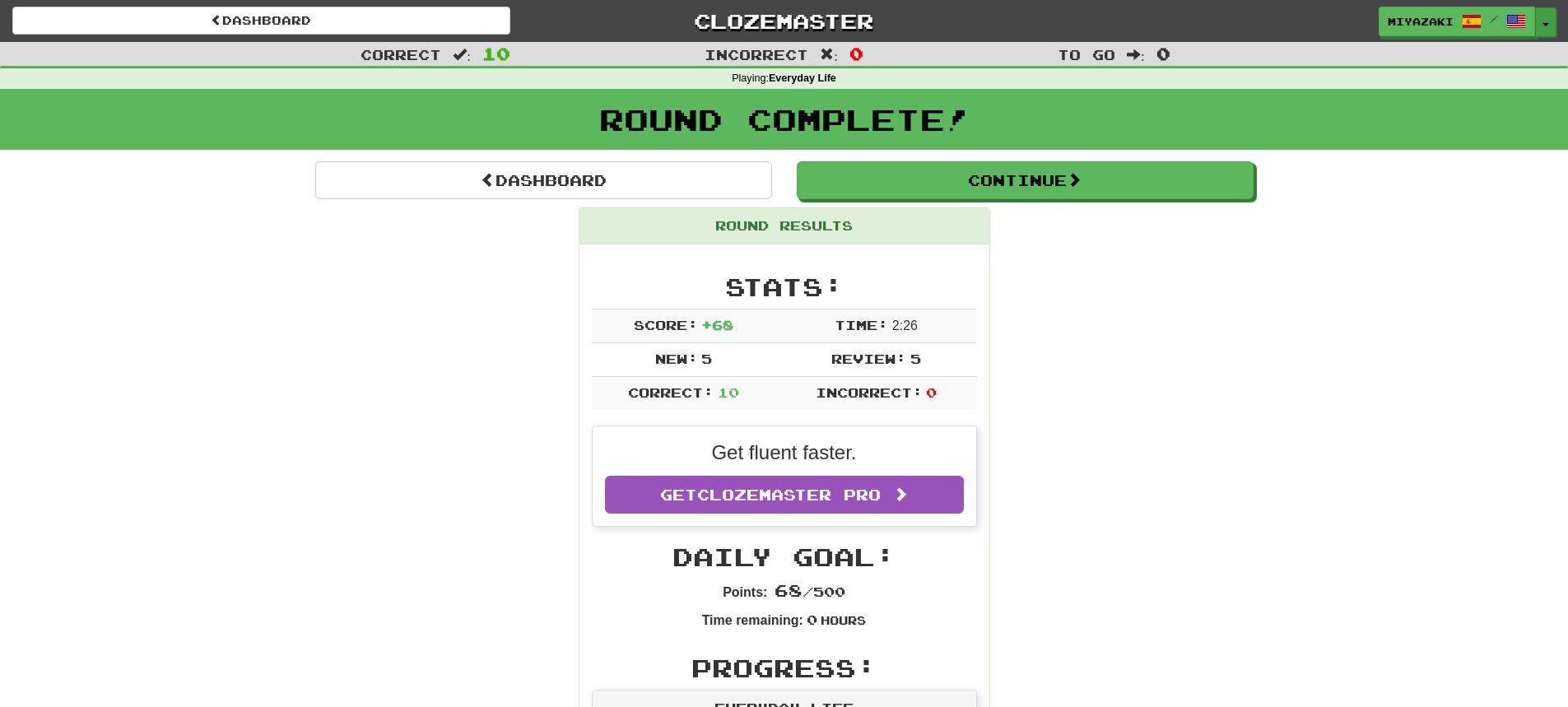
click at [1540, 30] on button "Toggle Dropdown" at bounding box center [1546, 22] width 21 height 30
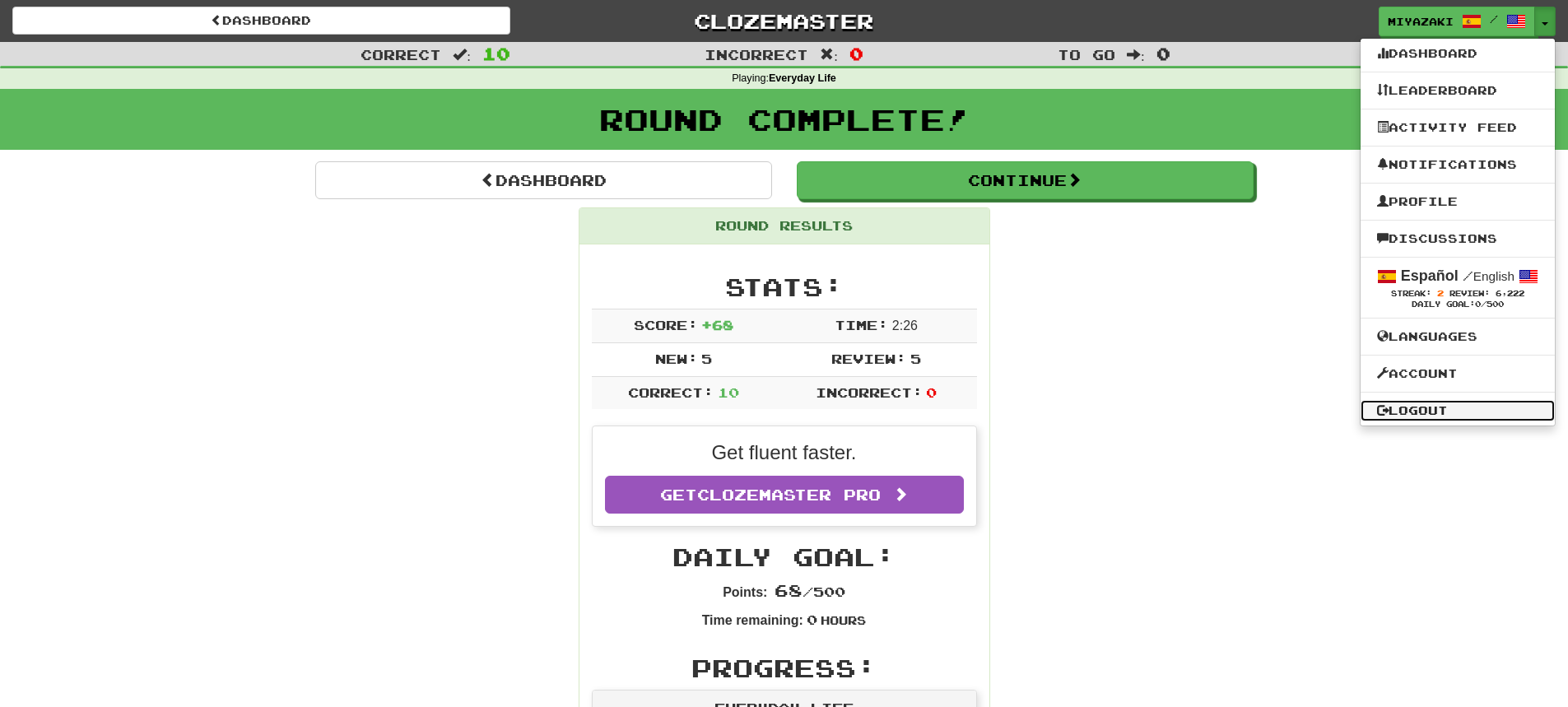
click at [1405, 409] on link "Logout" at bounding box center [1458, 411] width 194 height 21
